Goal: Information Seeking & Learning: Learn about a topic

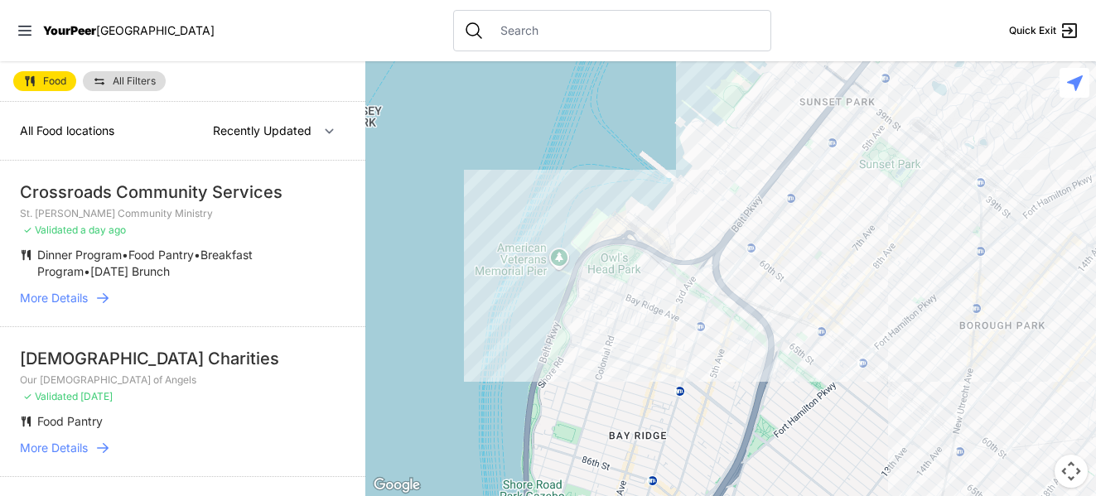
select select "nearby"
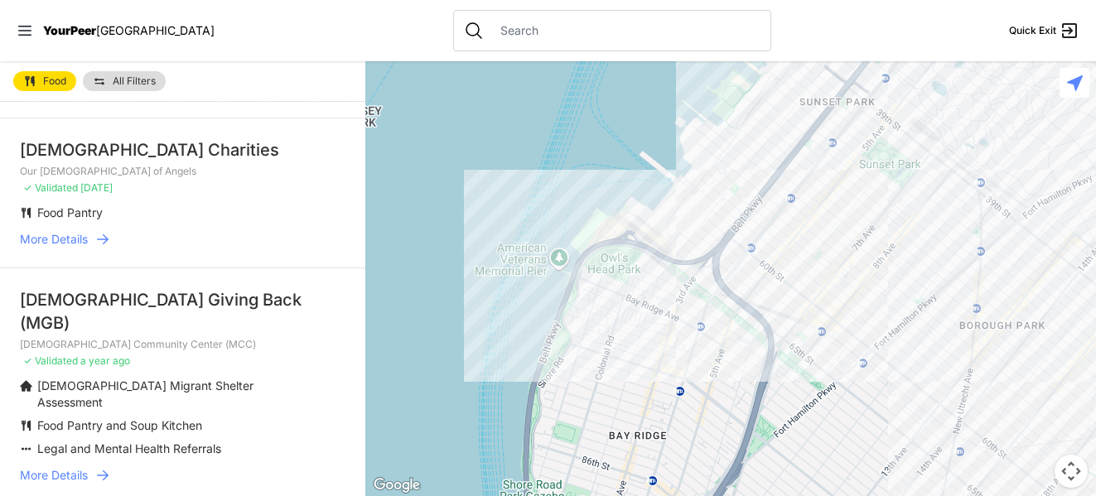
scroll to position [215, 0]
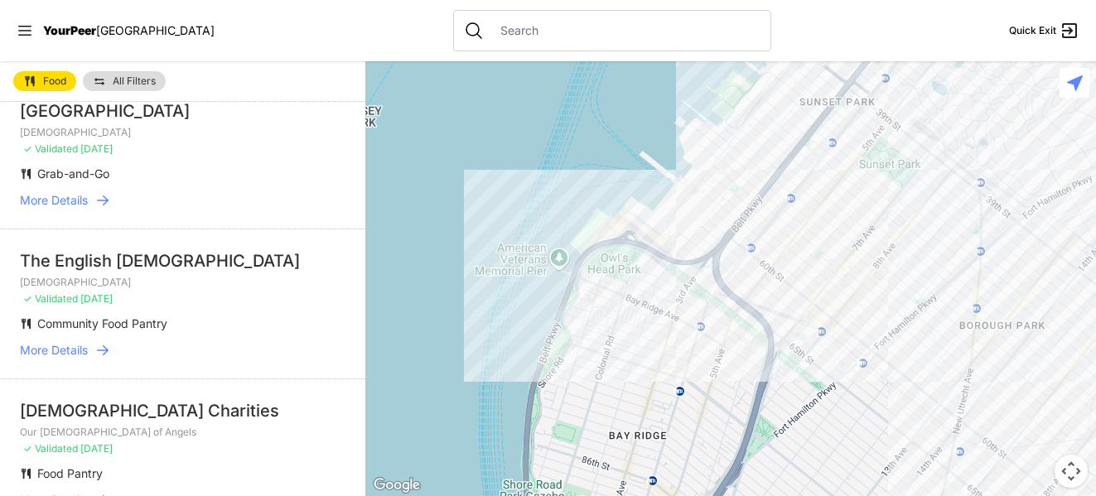
click at [152, 138] on p "Church" at bounding box center [183, 132] width 326 height 13
click at [70, 122] on div "Bay Ridge Center" at bounding box center [183, 110] width 326 height 23
click at [53, 204] on span "More Details" at bounding box center [54, 200] width 68 height 17
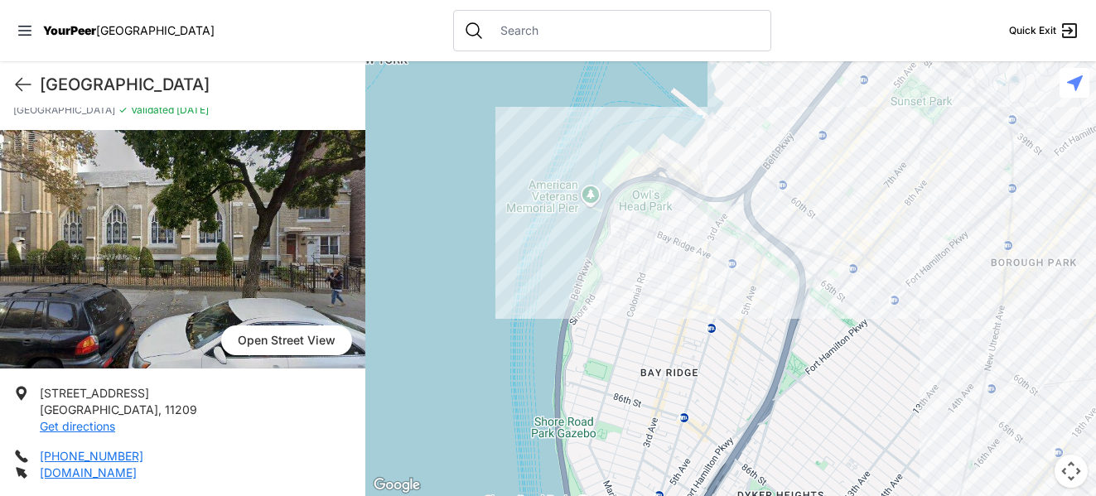
scroll to position [187, 0]
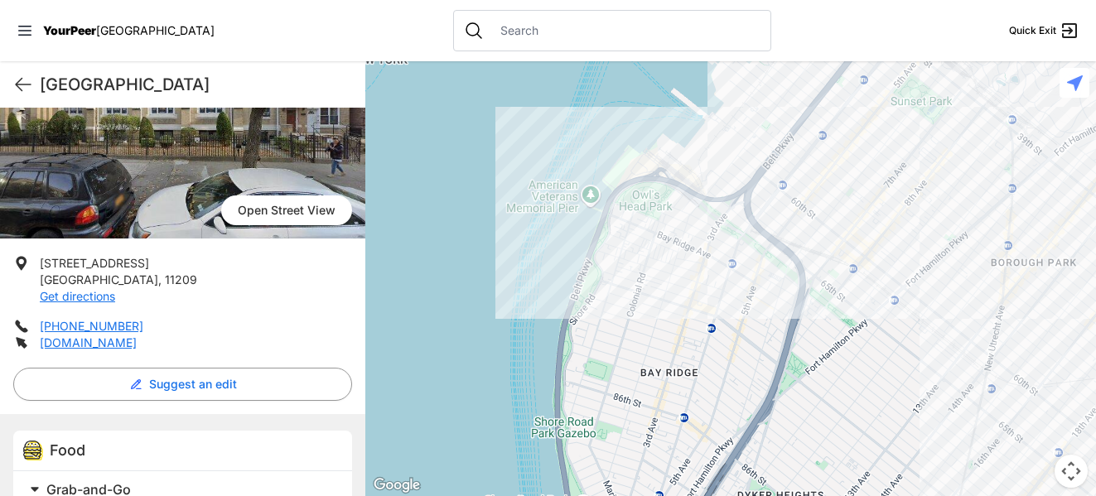
click at [104, 335] on p "bayridgecenter.org" at bounding box center [88, 343] width 97 height 17
click at [103, 346] on link "bayridgecenter.org" at bounding box center [88, 343] width 97 height 14
click at [27, 92] on icon at bounding box center [23, 85] width 20 height 20
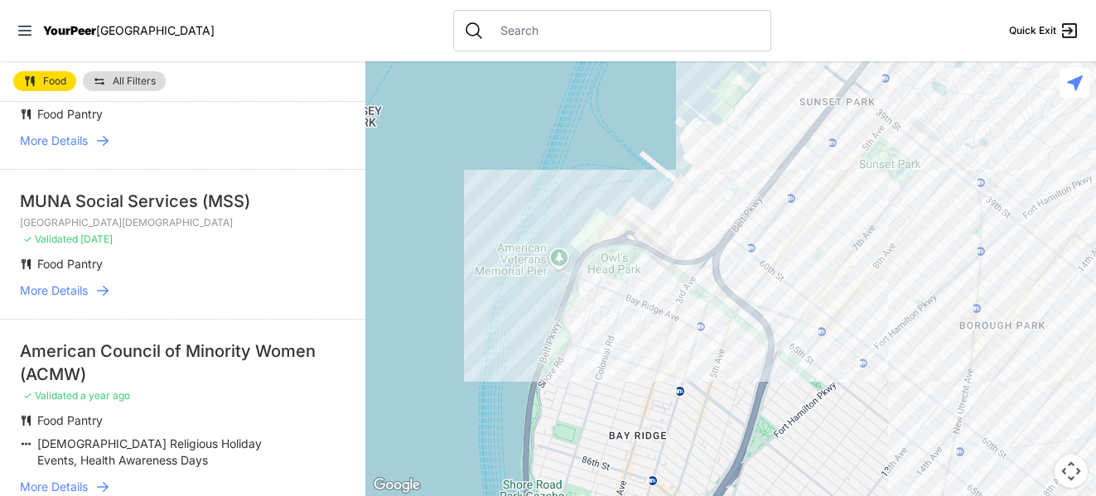
scroll to position [2784, 0]
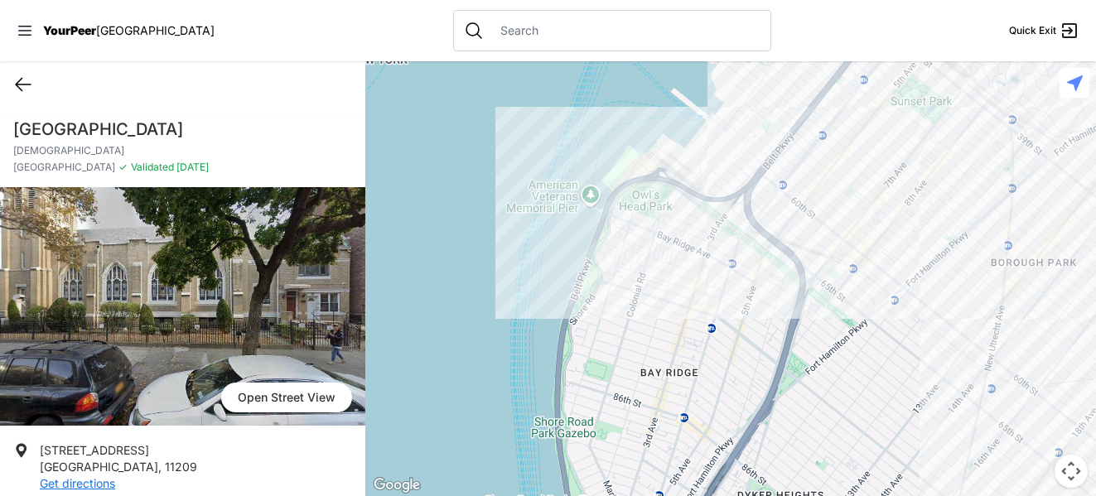
click at [22, 82] on icon at bounding box center [23, 85] width 20 height 20
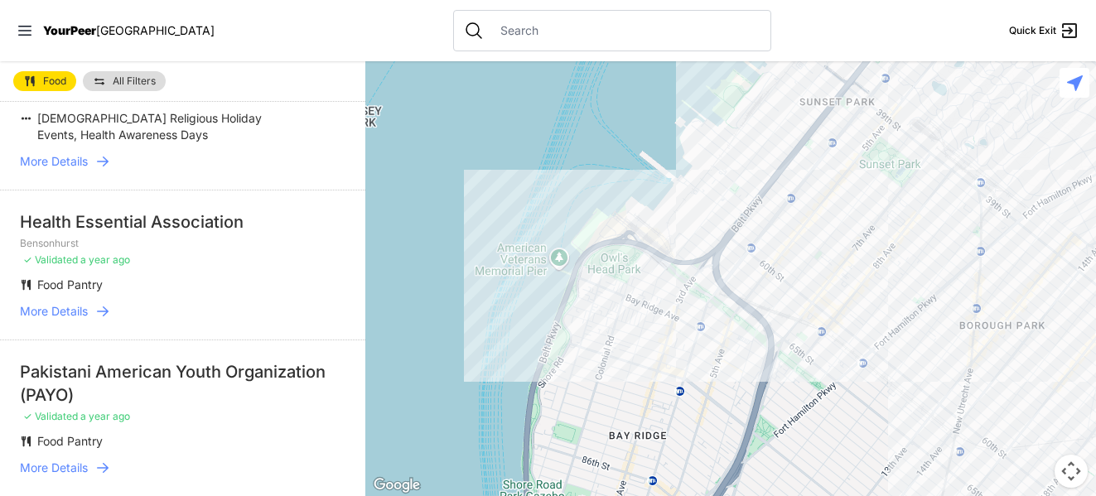
scroll to position [3109, 0]
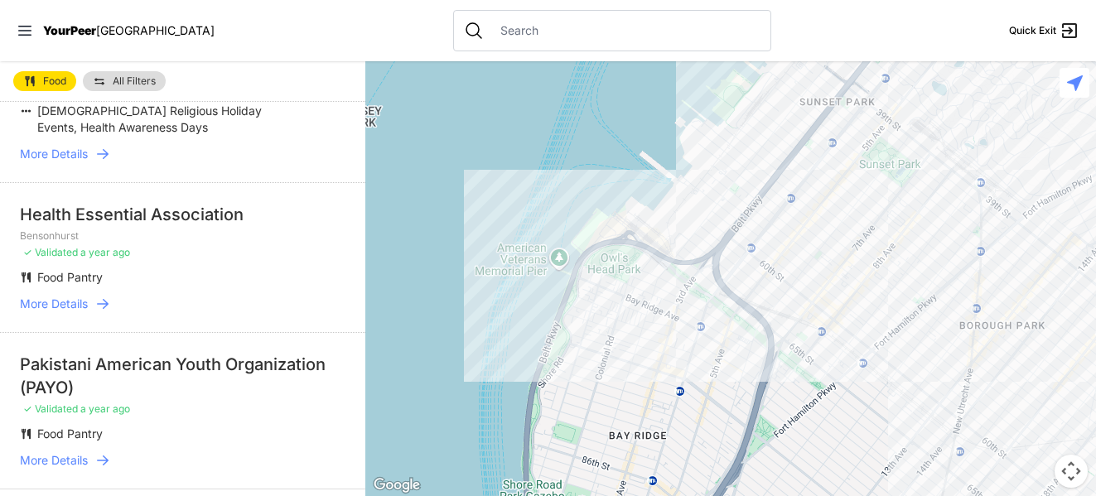
click at [51, 296] on span "More Details" at bounding box center [54, 304] width 68 height 17
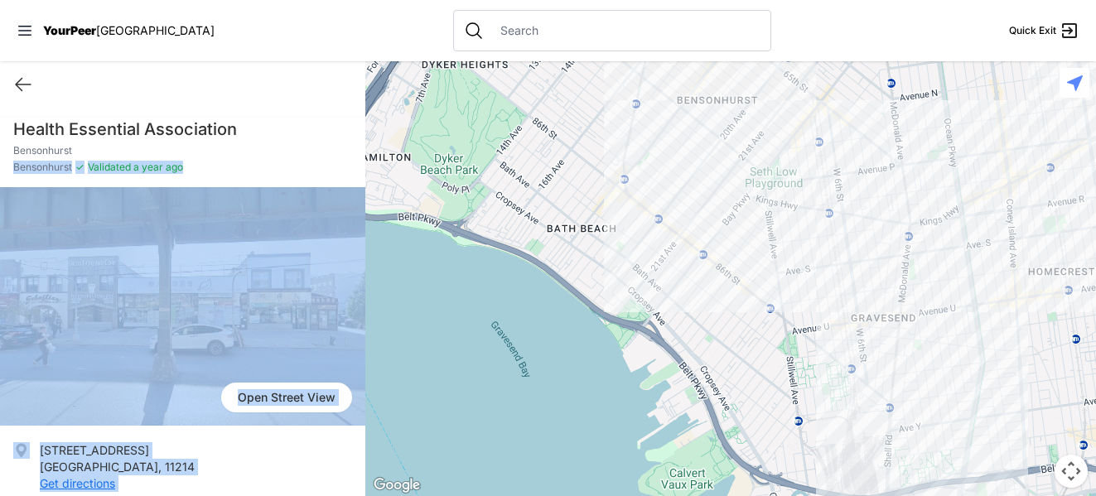
drag, startPoint x: 352, startPoint y: 157, endPoint x: 370, endPoint y: 215, distance: 61.6
click at [370, 215] on main "Quick Exit Health Essential Association Bensonhurst Bensonhurst ✓ Validated a y…" at bounding box center [548, 278] width 1096 height 435
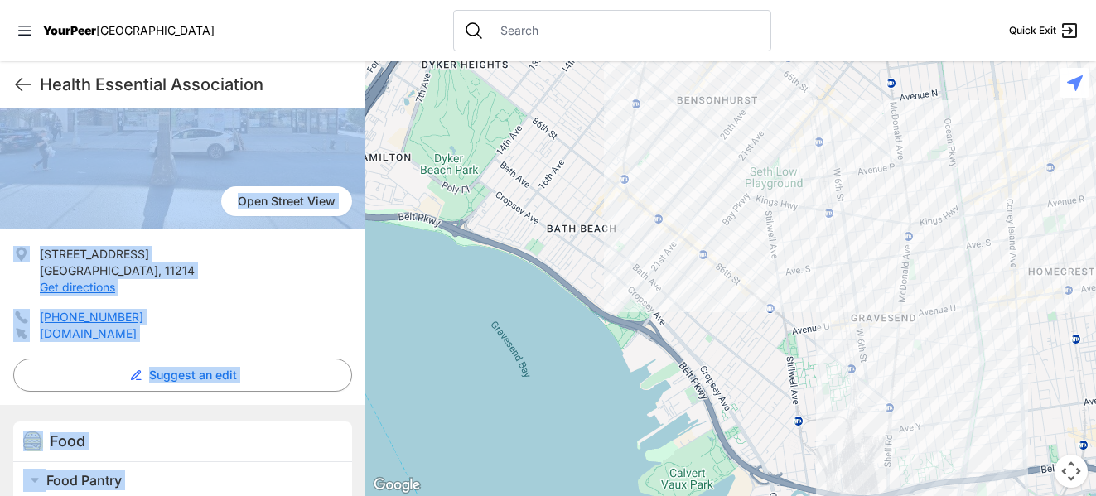
scroll to position [220, 0]
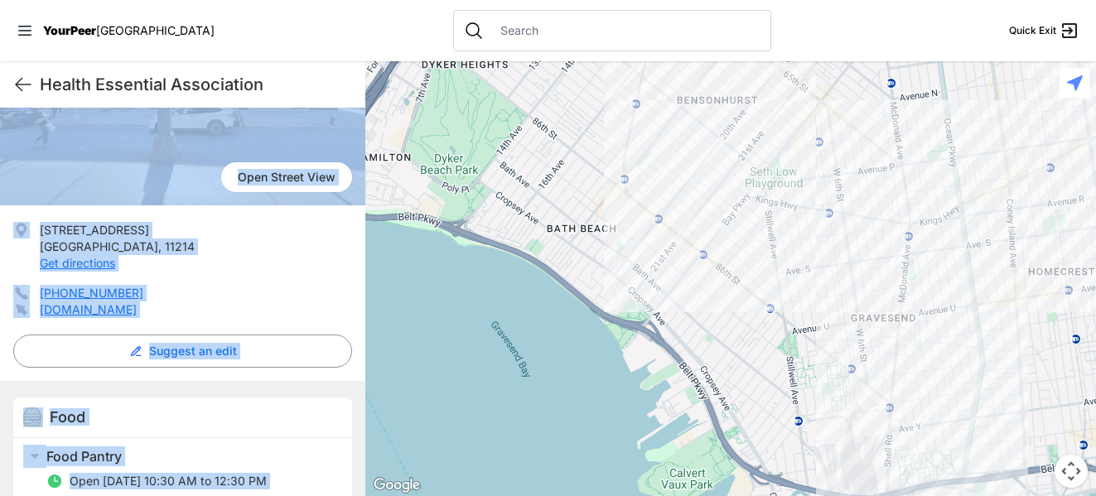
click at [230, 264] on li "2336 86th Street Brooklyn , 11214 Get directions" at bounding box center [182, 247] width 339 height 50
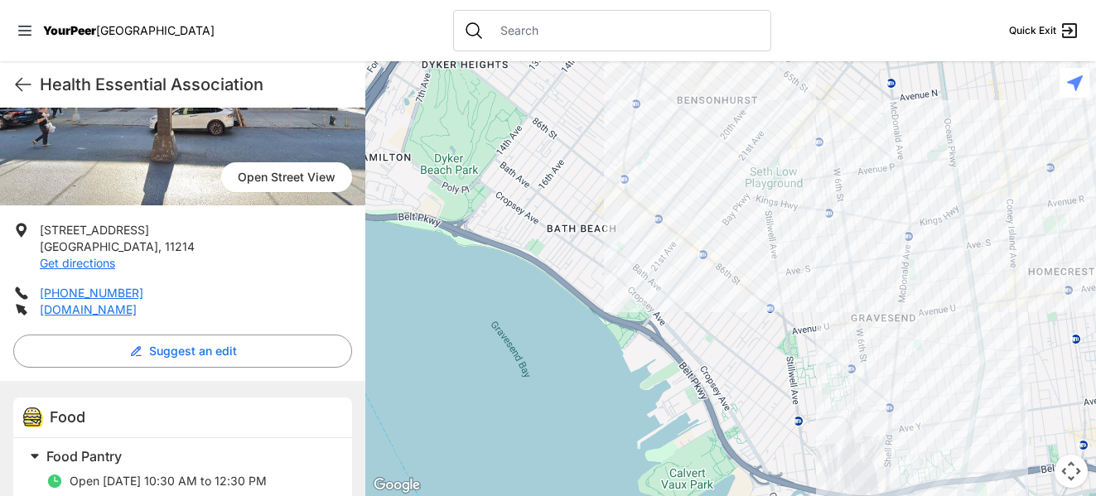
scroll to position [181, 0]
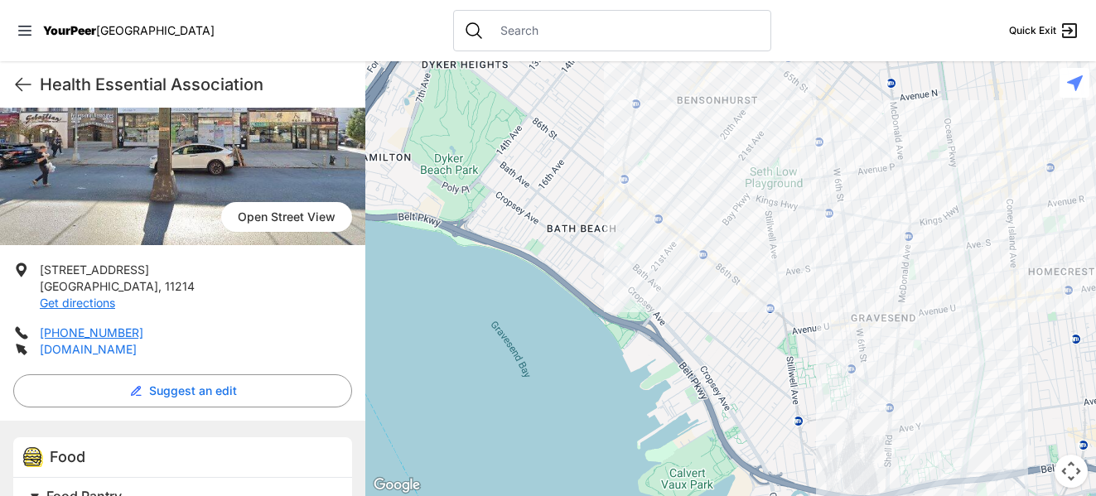
click at [78, 352] on link "healthessential.org" at bounding box center [88, 349] width 97 height 14
click at [22, 89] on icon at bounding box center [23, 85] width 20 height 20
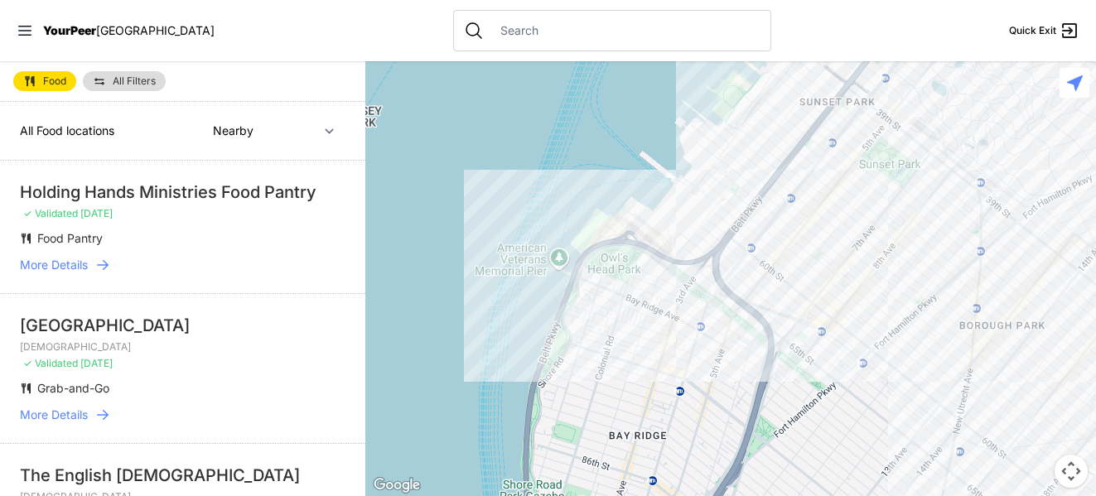
click at [157, 196] on div "Holding Hands Ministries Food Pantry" at bounding box center [183, 192] width 326 height 23
click at [34, 264] on span "More Details" at bounding box center [54, 265] width 68 height 17
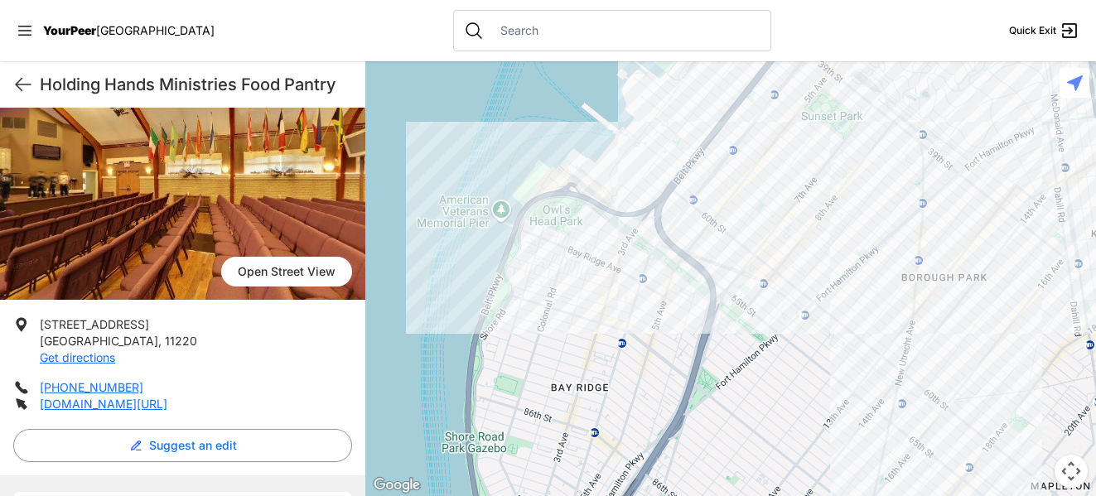
scroll to position [138, 0]
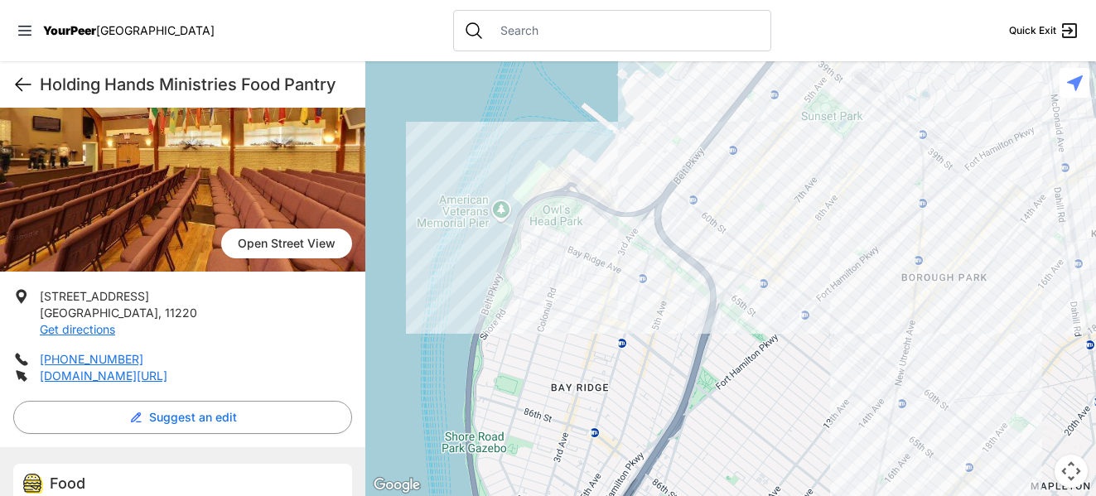
click at [21, 88] on icon at bounding box center [23, 85] width 20 height 20
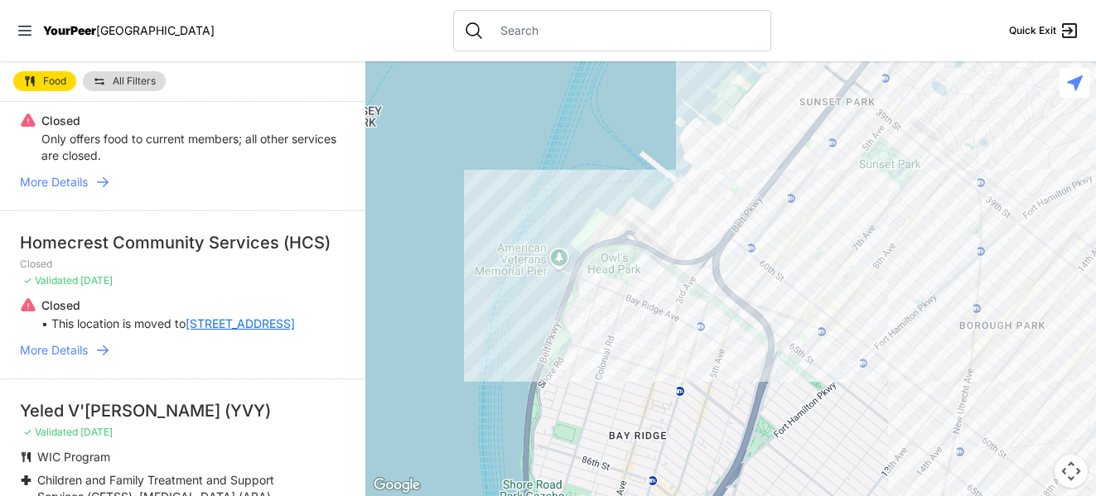
scroll to position [1840, 0]
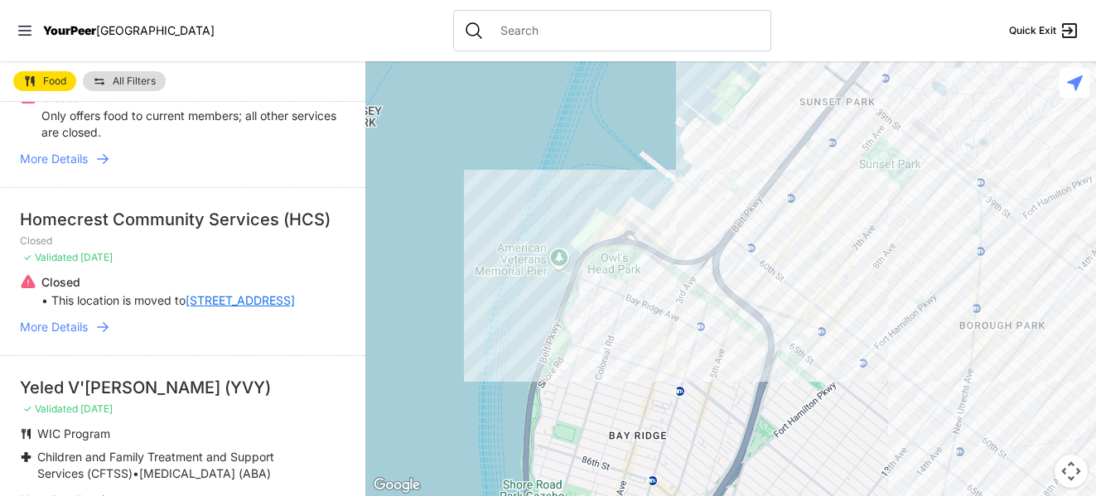
click at [41, 319] on span "More Details" at bounding box center [54, 327] width 68 height 17
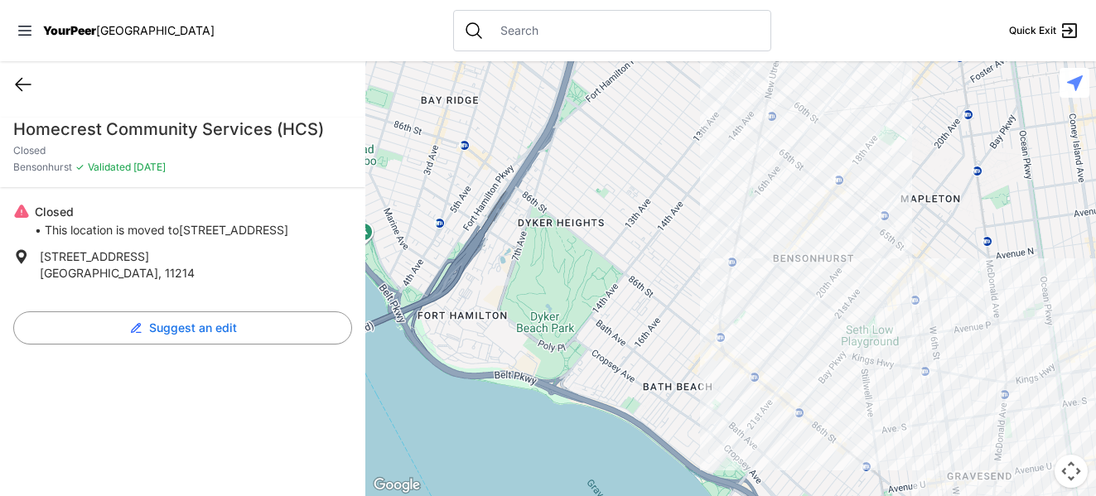
click at [22, 80] on icon at bounding box center [23, 85] width 20 height 20
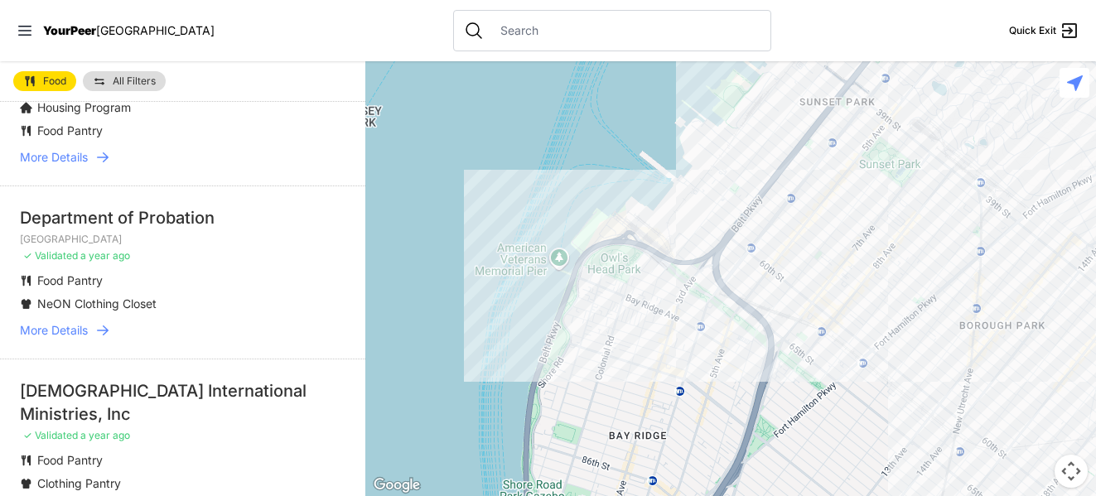
scroll to position [3125, 0]
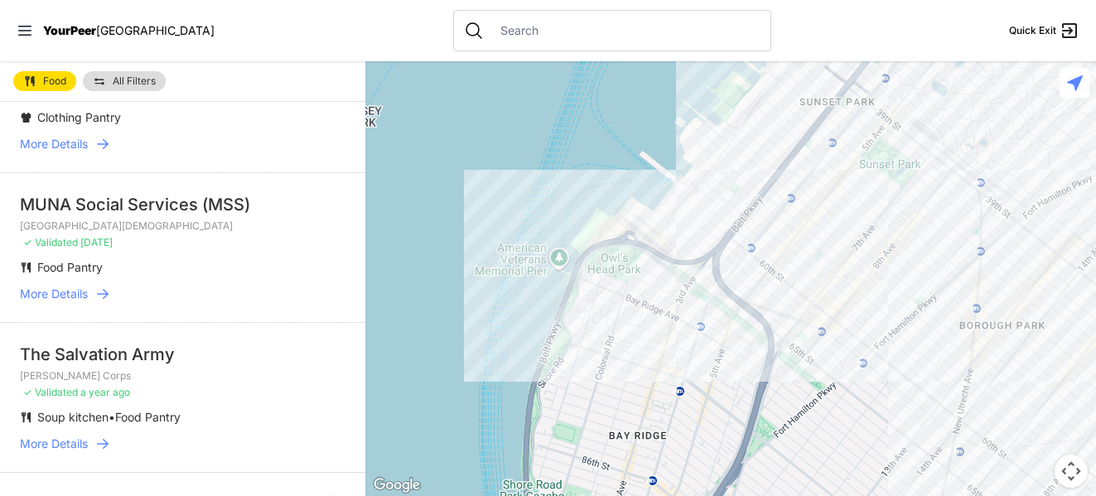
click at [289, 480] on div "Previous 1 of 21 Next" at bounding box center [182, 502] width 365 height 60
click at [293, 493] on span "Next" at bounding box center [307, 503] width 29 height 20
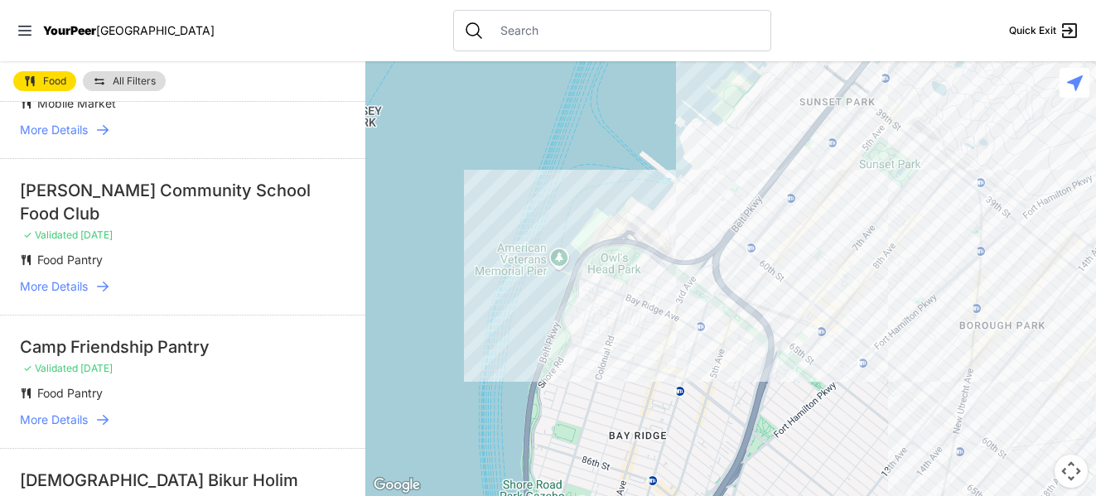
scroll to position [2316, 0]
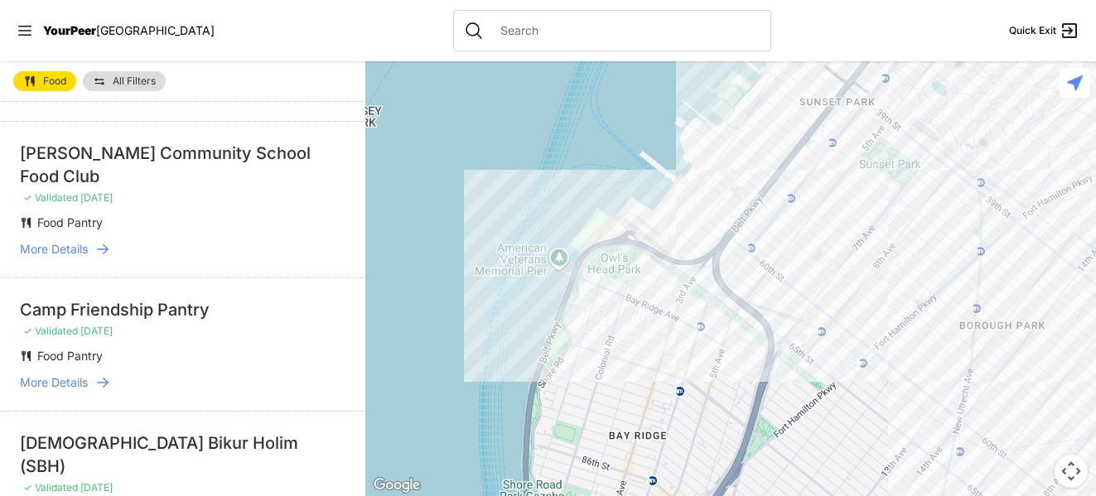
click at [163, 323] on li "Camp Friendship Pantry ✓ Validated [DATE] Food Pantry More Details" at bounding box center [182, 344] width 365 height 133
click at [162, 308] on div "Camp Friendship Pantry" at bounding box center [183, 309] width 326 height 23
click at [81, 382] on span "More Details" at bounding box center [54, 383] width 68 height 17
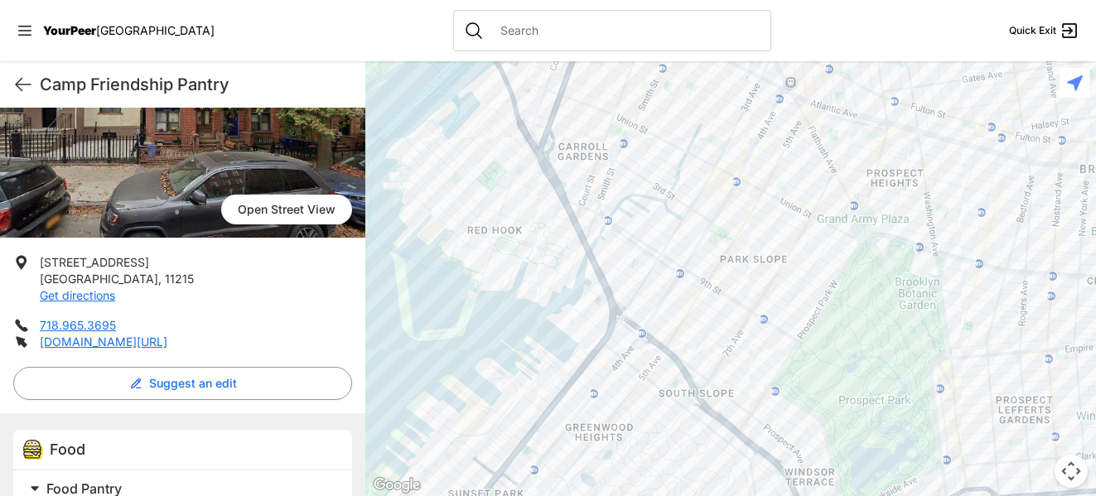
scroll to position [176, 0]
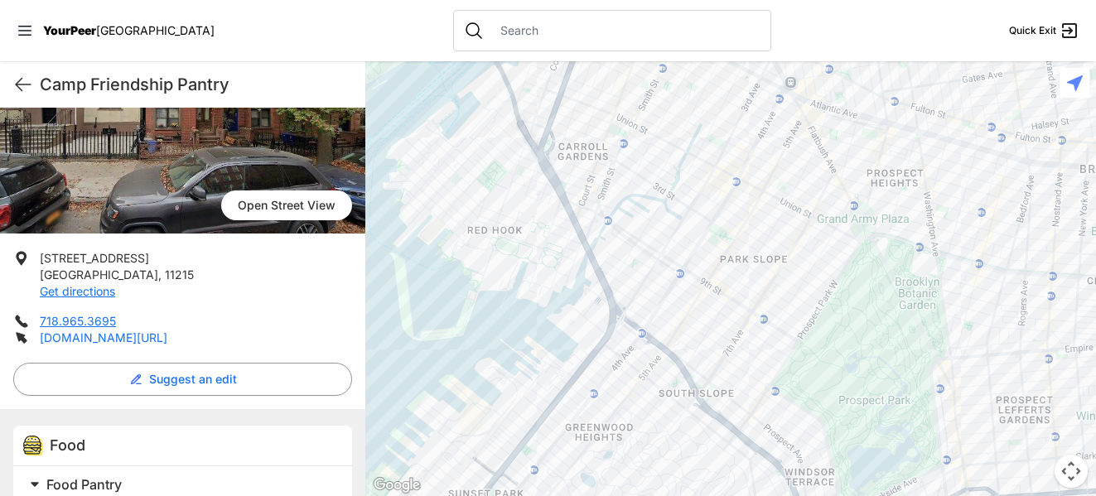
click at [145, 340] on link "[DOMAIN_NAME][URL]" at bounding box center [104, 338] width 128 height 14
click at [20, 89] on icon at bounding box center [23, 85] width 15 height 12
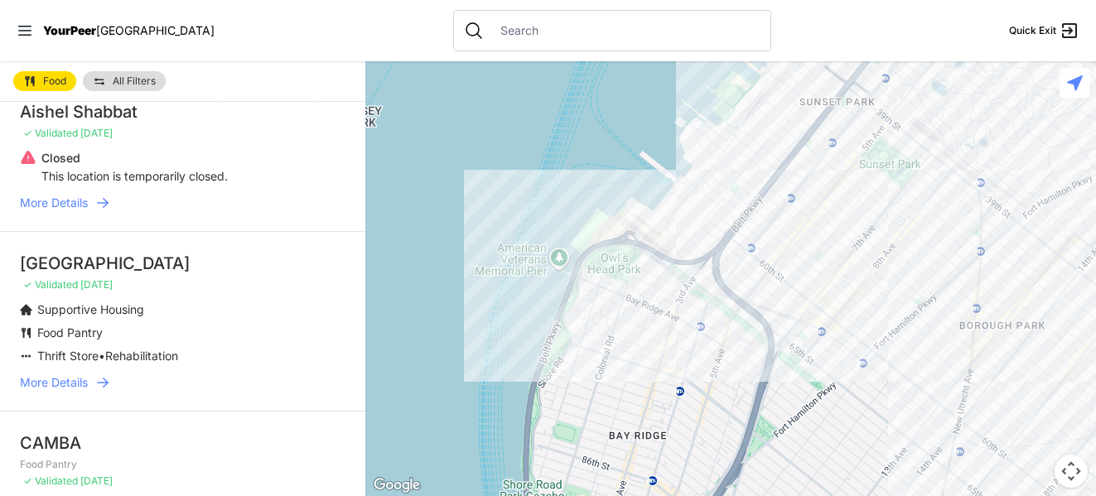
scroll to position [2246, 0]
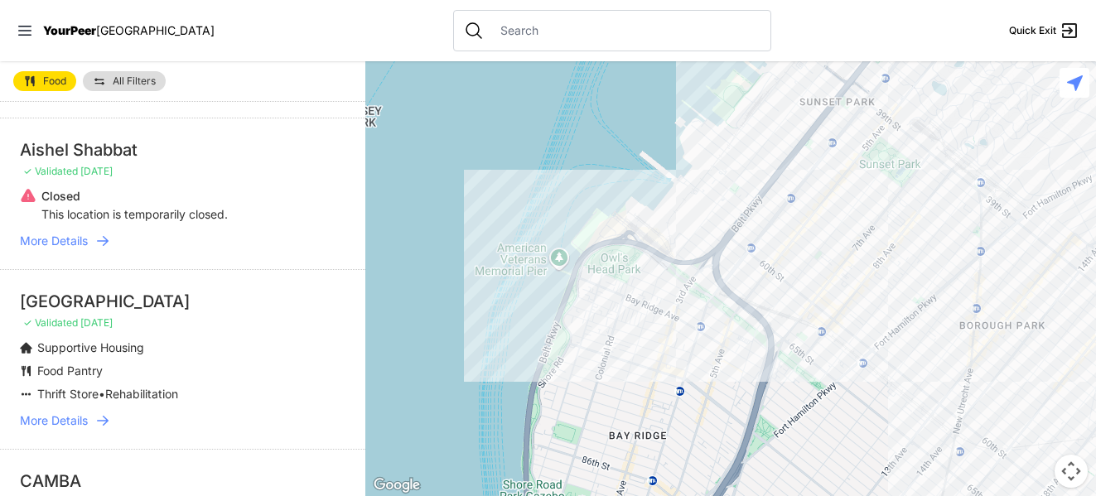
click at [38, 413] on span "More Details" at bounding box center [54, 421] width 68 height 17
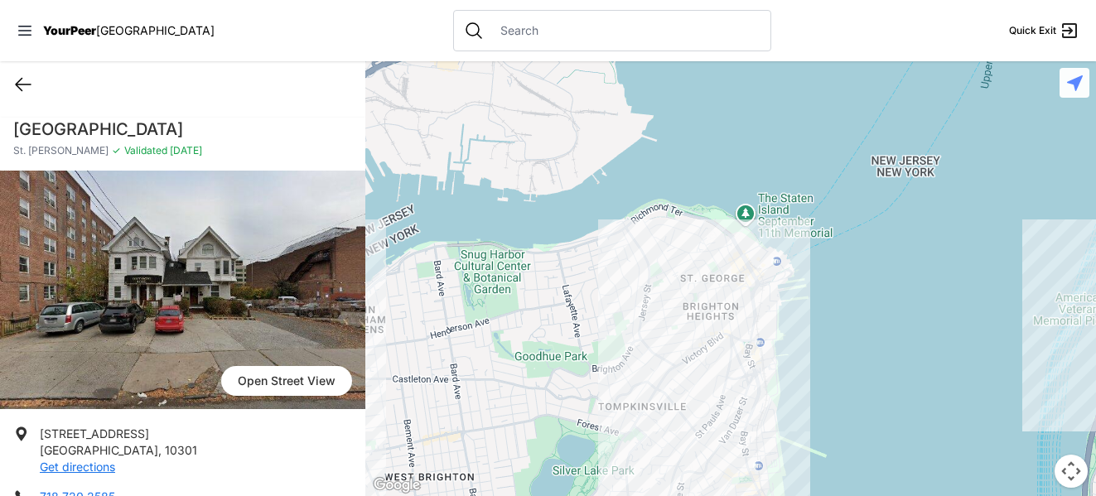
click at [17, 88] on icon at bounding box center [23, 85] width 20 height 20
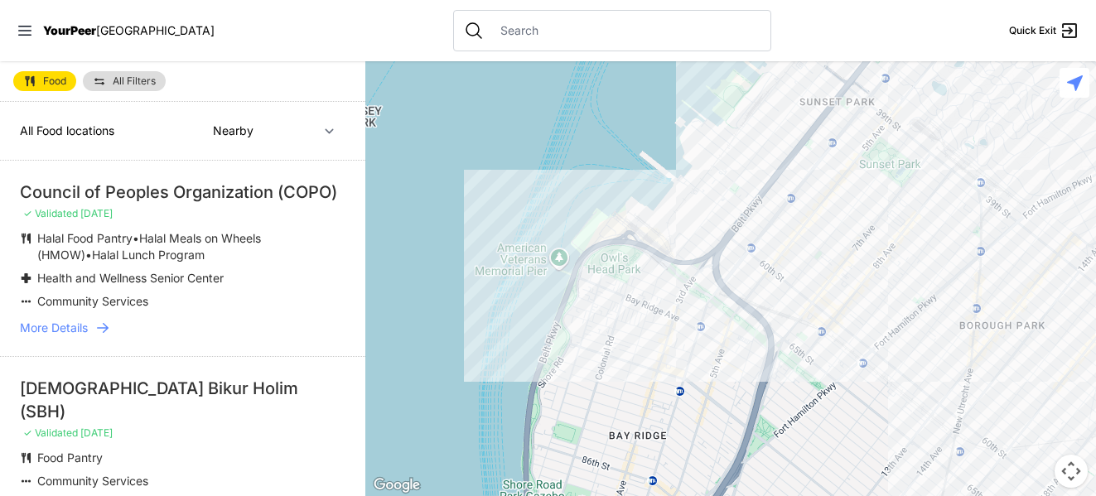
scroll to position [1089, 0]
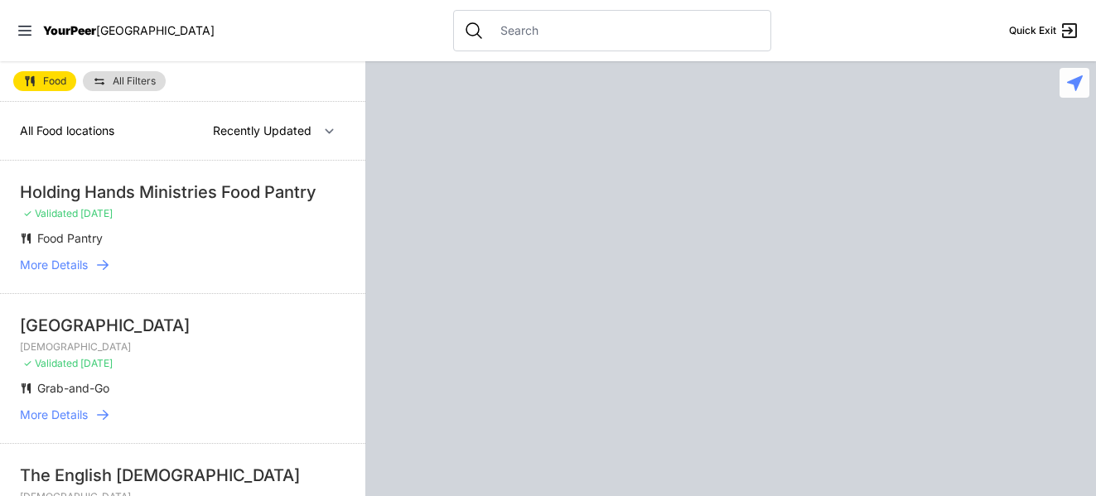
select select "recentlyUpdated"
